Goal: Book appointment/travel/reservation

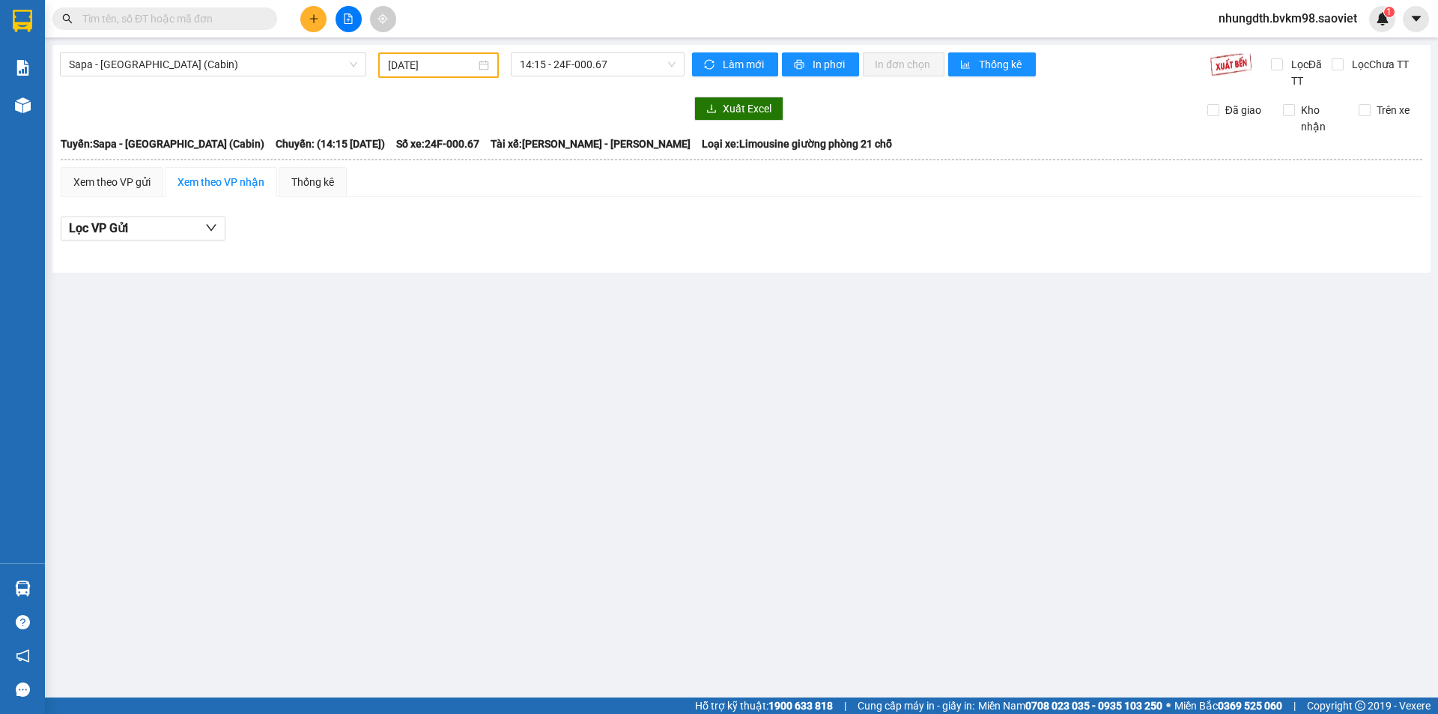
click at [202, 18] on input "text" at bounding box center [170, 18] width 177 height 16
click at [170, 64] on span "Sapa - [GEOGRAPHIC_DATA] (Cabin)" at bounding box center [213, 64] width 288 height 22
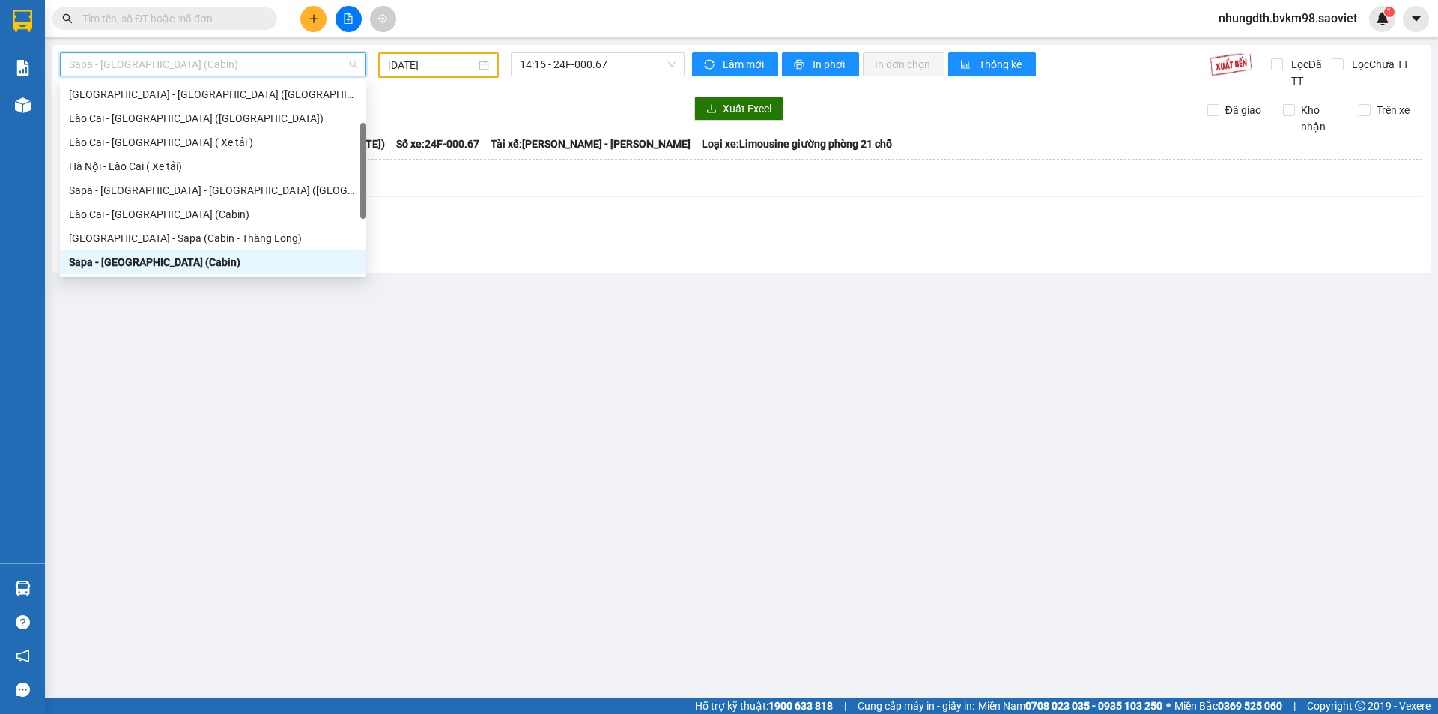
click at [421, 71] on input "[DATE]" at bounding box center [432, 65] width 88 height 16
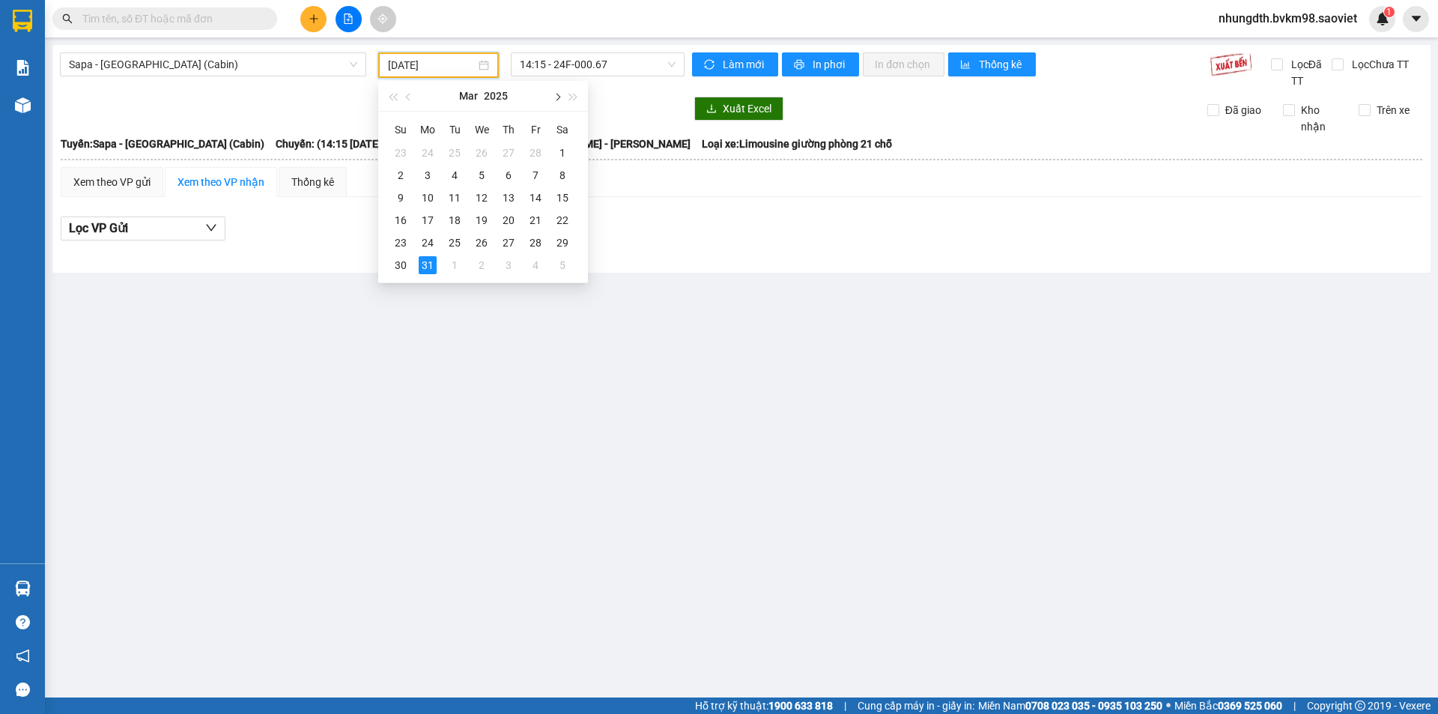
click at [555, 96] on span "button" at bounding box center [556, 97] width 7 height 7
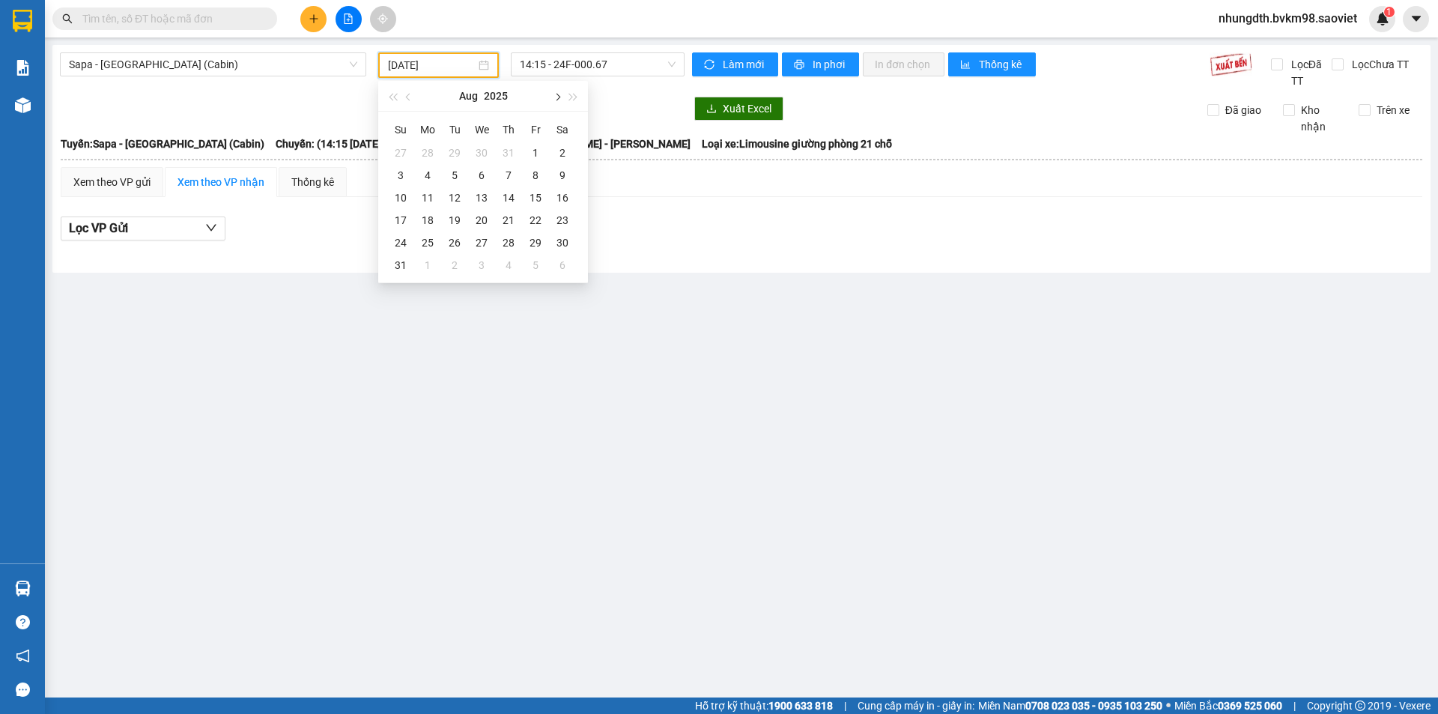
click at [555, 96] on span "button" at bounding box center [556, 97] width 7 height 7
click at [556, 172] on div "13" at bounding box center [562, 175] width 18 height 18
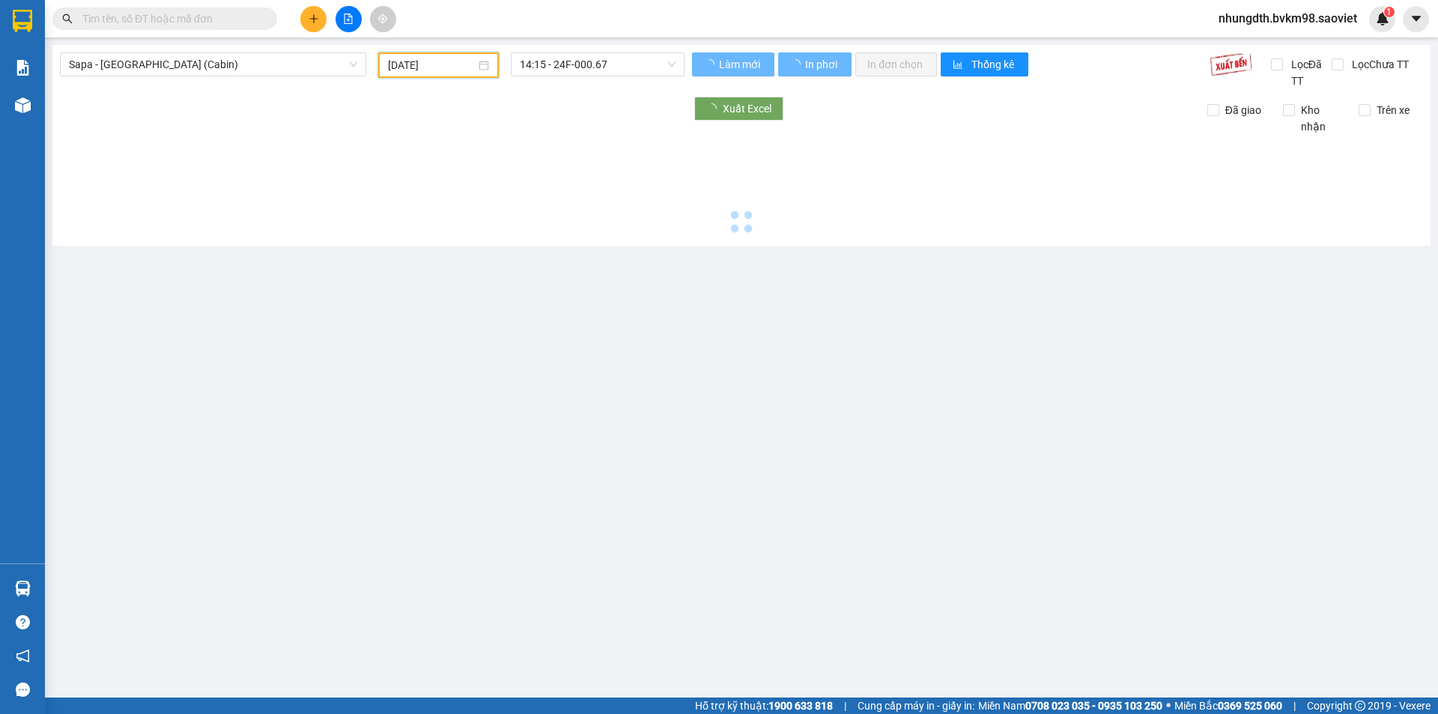
type input "[DATE]"
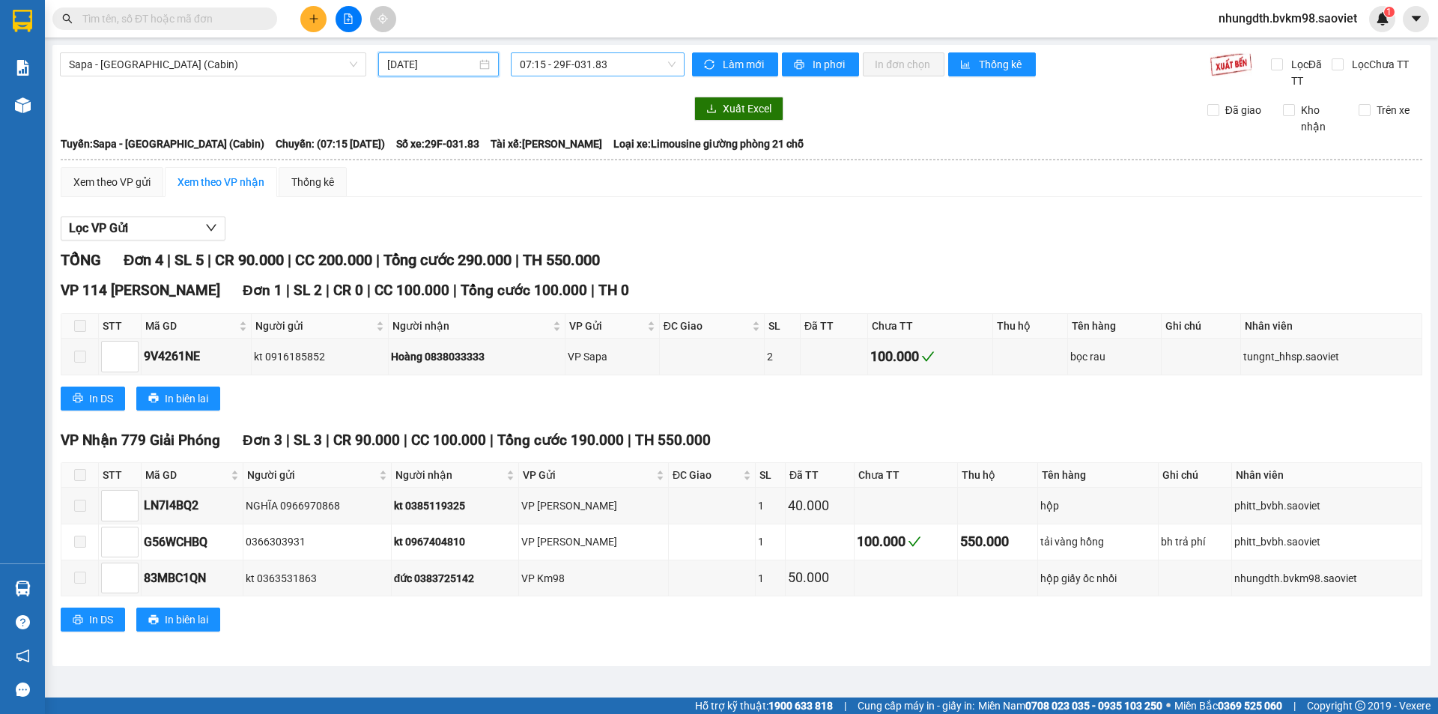
click at [600, 70] on span "07:15 - 29F-031.83" at bounding box center [598, 64] width 156 height 22
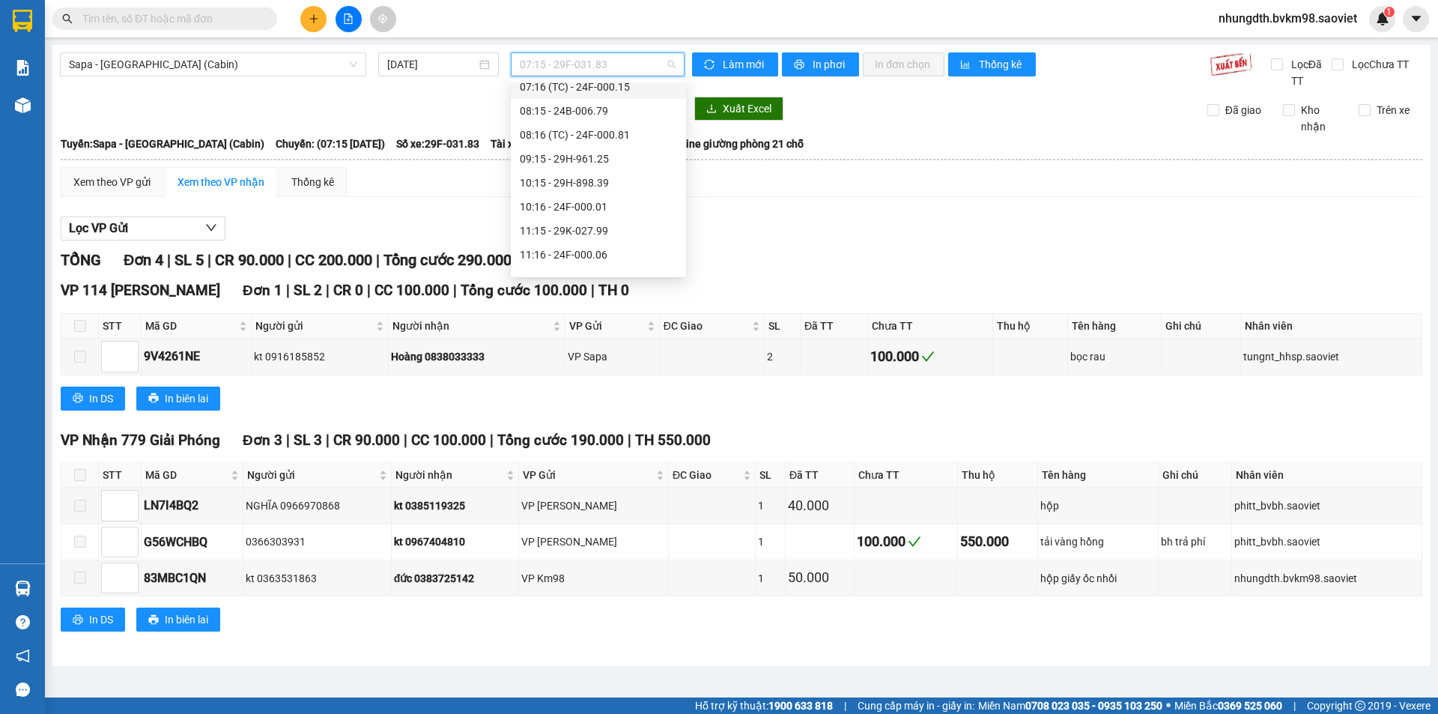
scroll to position [75, 0]
click at [598, 256] on div "12:15 - 24F-000.67" at bounding box center [598, 259] width 157 height 16
